Goal: Find specific page/section: Find specific page/section

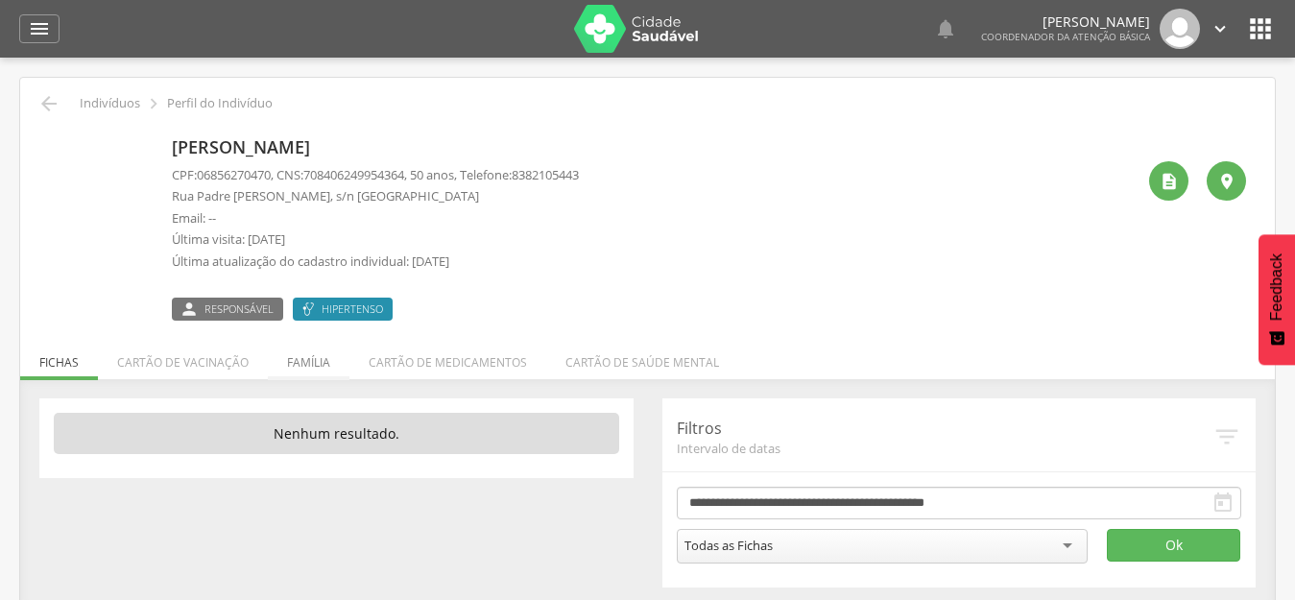
click at [299, 357] on li "Família" at bounding box center [309, 357] width 82 height 45
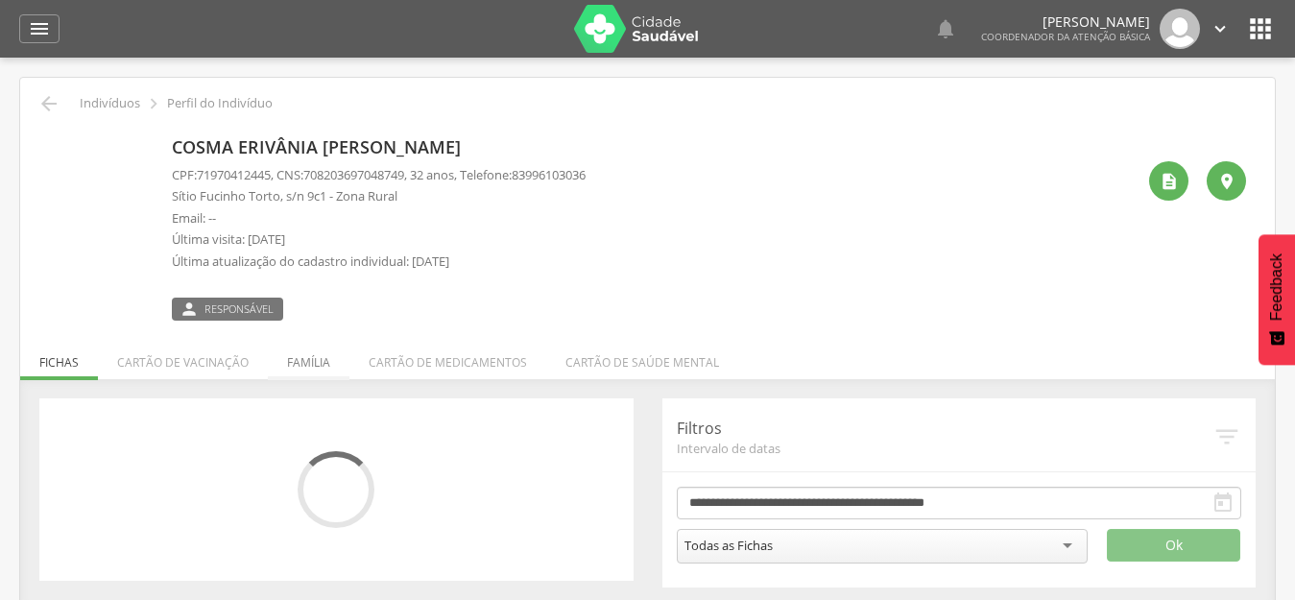
click at [302, 354] on li "Família" at bounding box center [309, 357] width 82 height 45
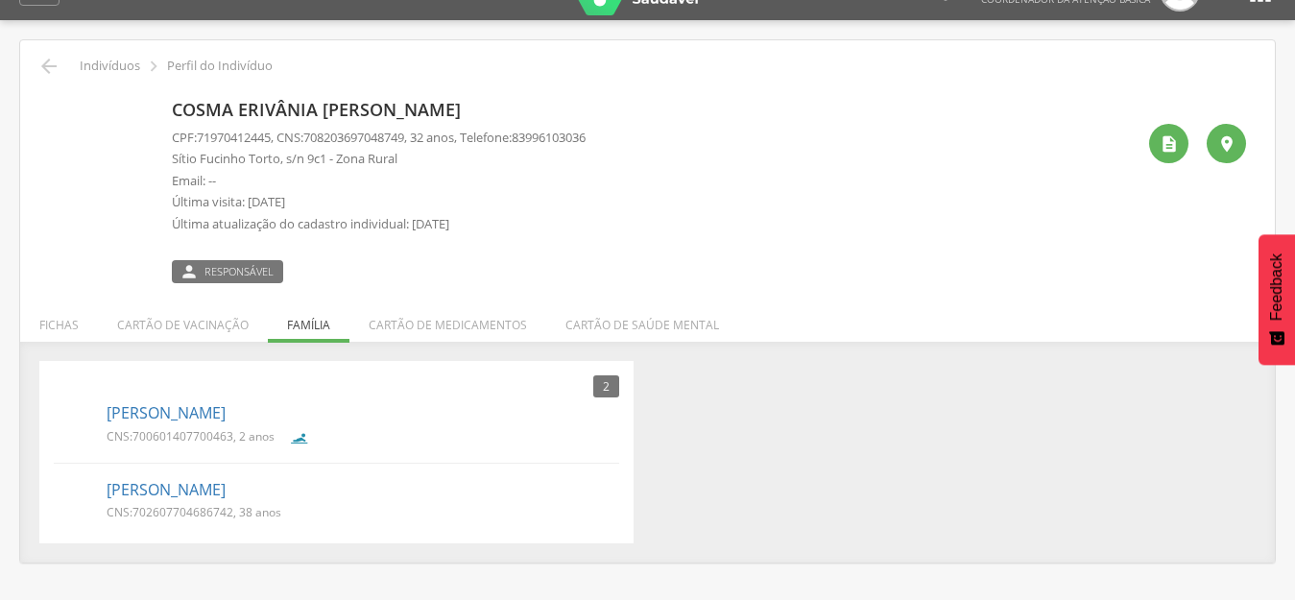
scroll to position [58, 0]
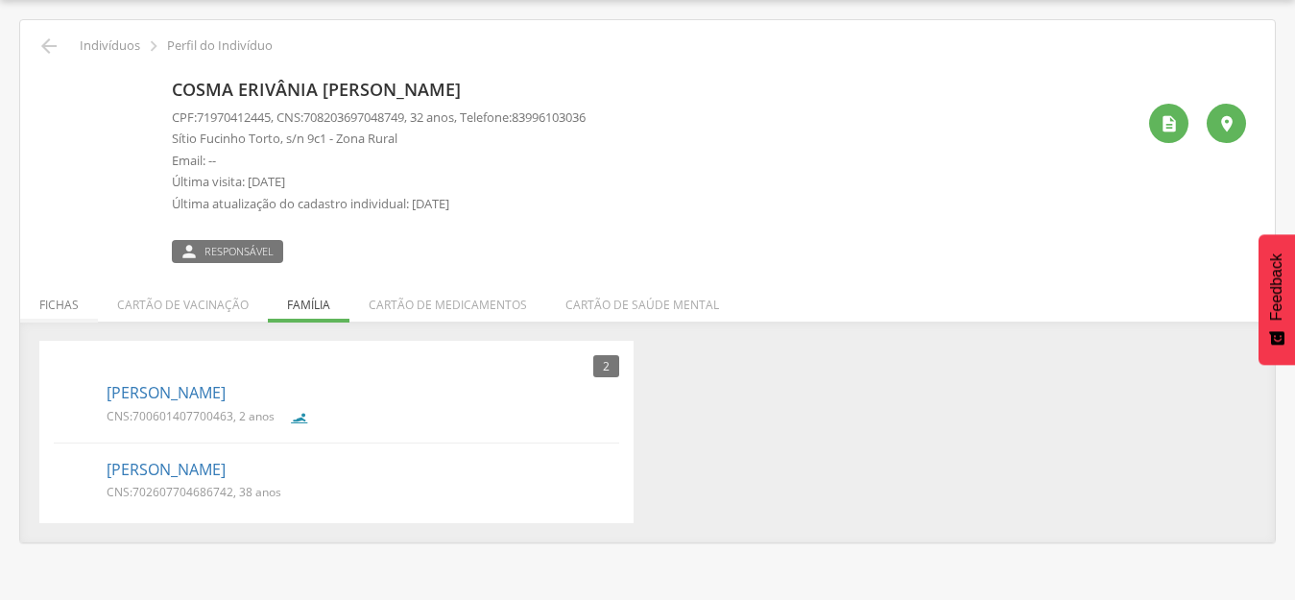
click at [56, 318] on li "Fichas" at bounding box center [59, 300] width 78 height 45
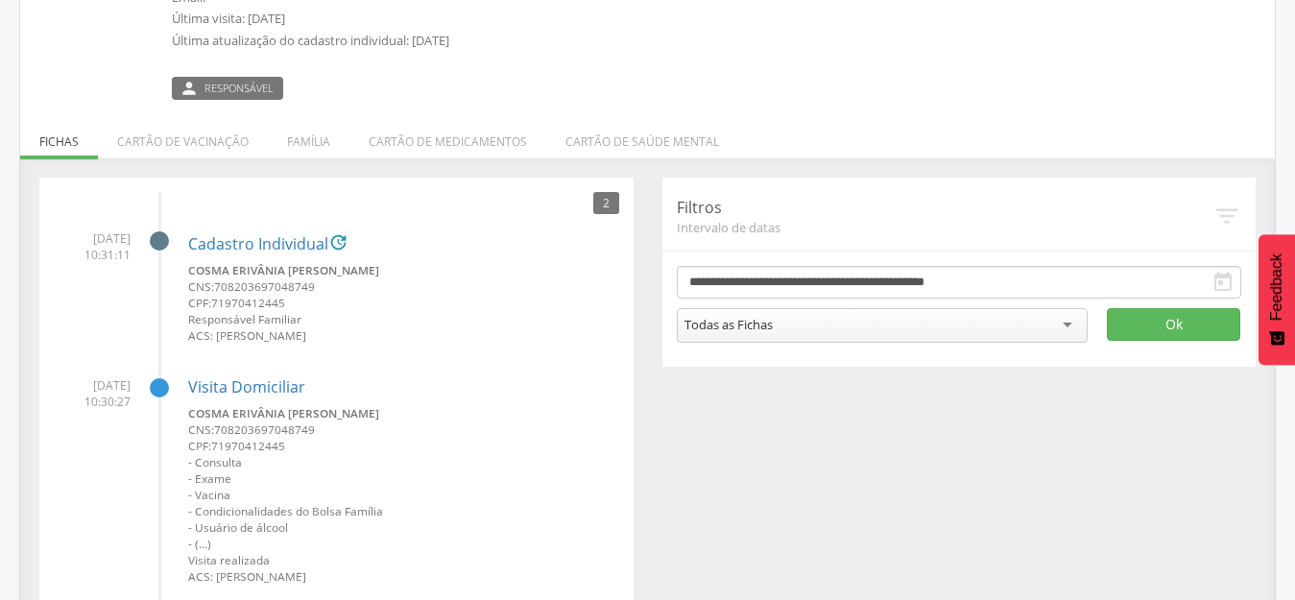
scroll to position [187, 0]
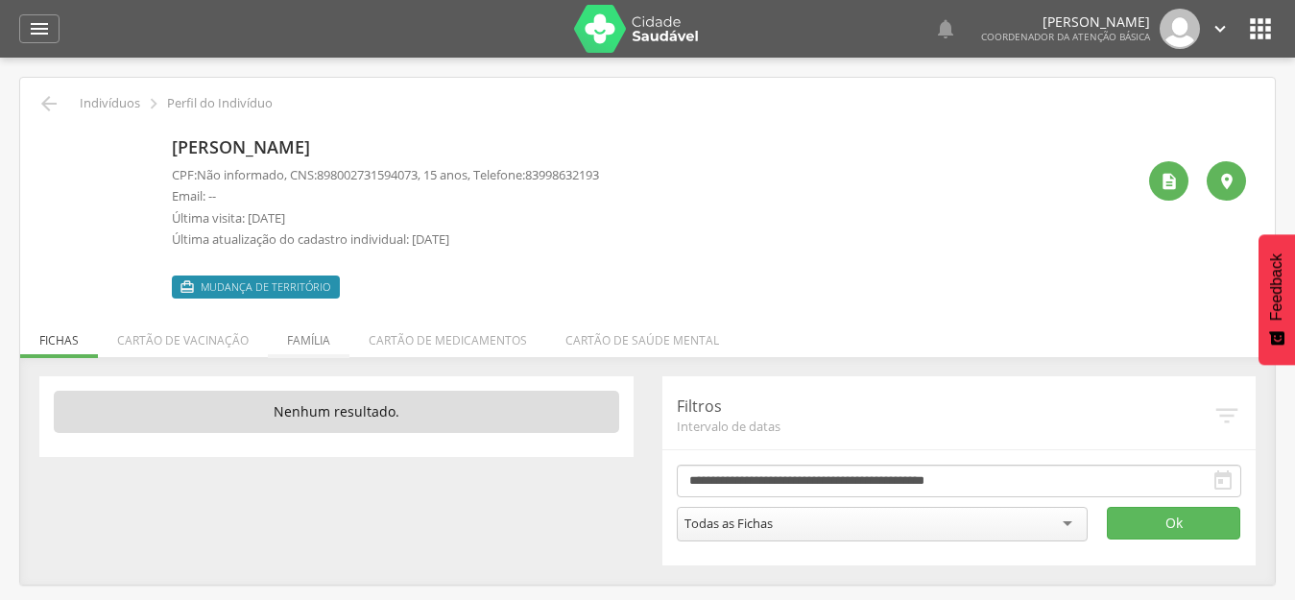
click at [303, 341] on li "Família" at bounding box center [309, 335] width 82 height 45
